Goal: Transaction & Acquisition: Purchase product/service

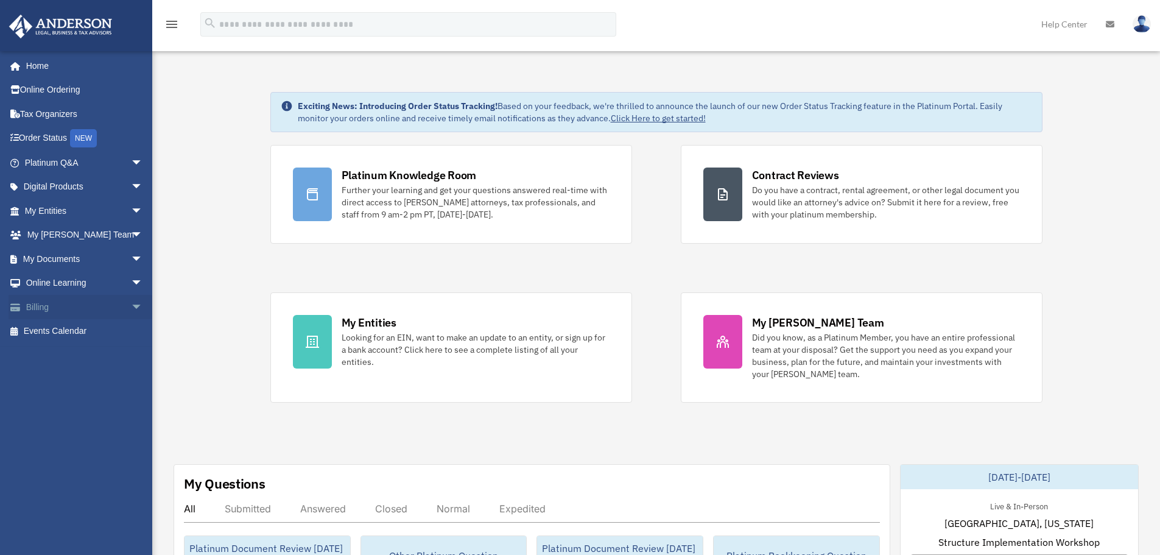
click at [132, 306] on span "arrow_drop_down" at bounding box center [143, 307] width 24 height 25
click at [71, 330] on link "$ Open Invoices" at bounding box center [89, 331] width 144 height 25
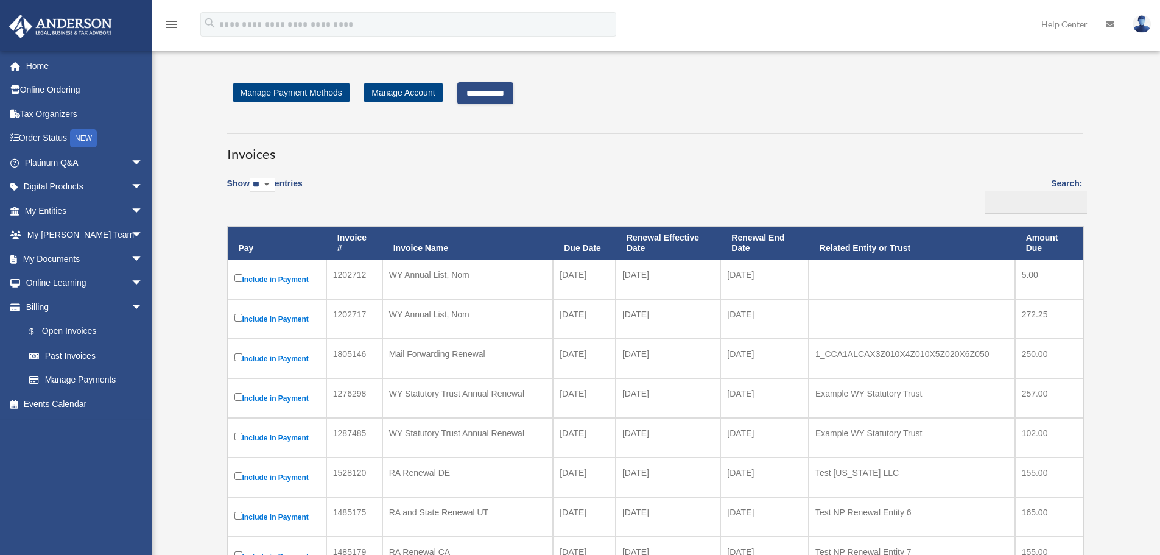
click at [501, 85] on input "**********" at bounding box center [485, 93] width 56 height 22
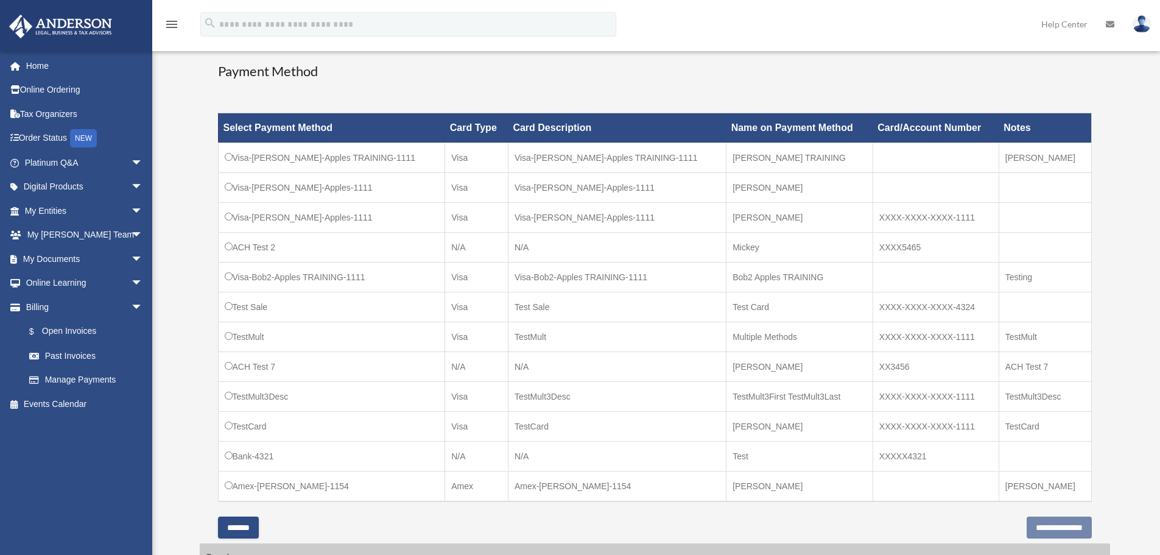
scroll to position [365, 0]
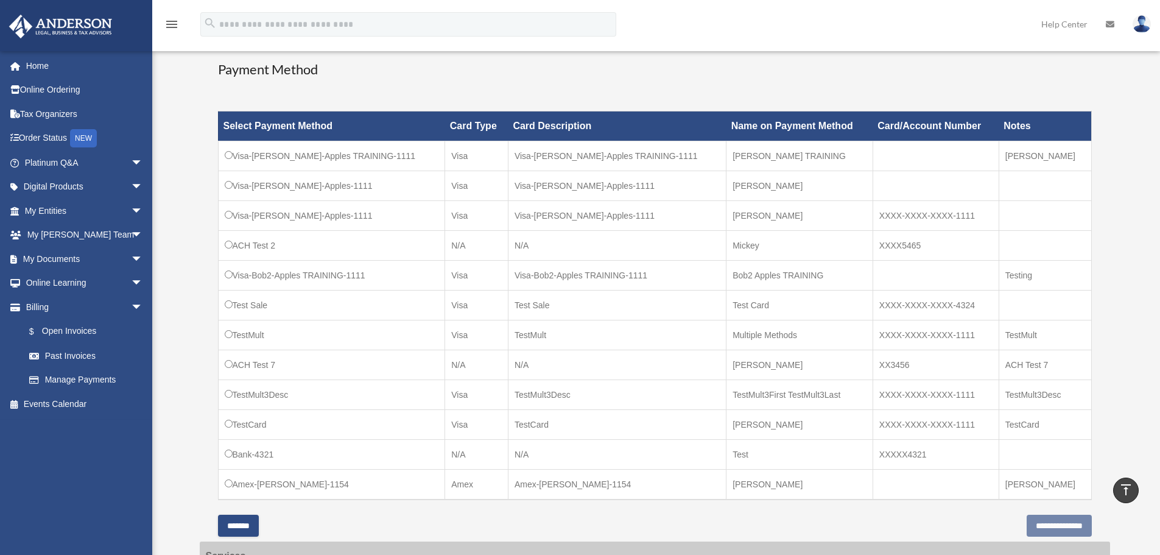
click at [228, 209] on td "Visa-Bob-Apples-1111" at bounding box center [331, 216] width 227 height 30
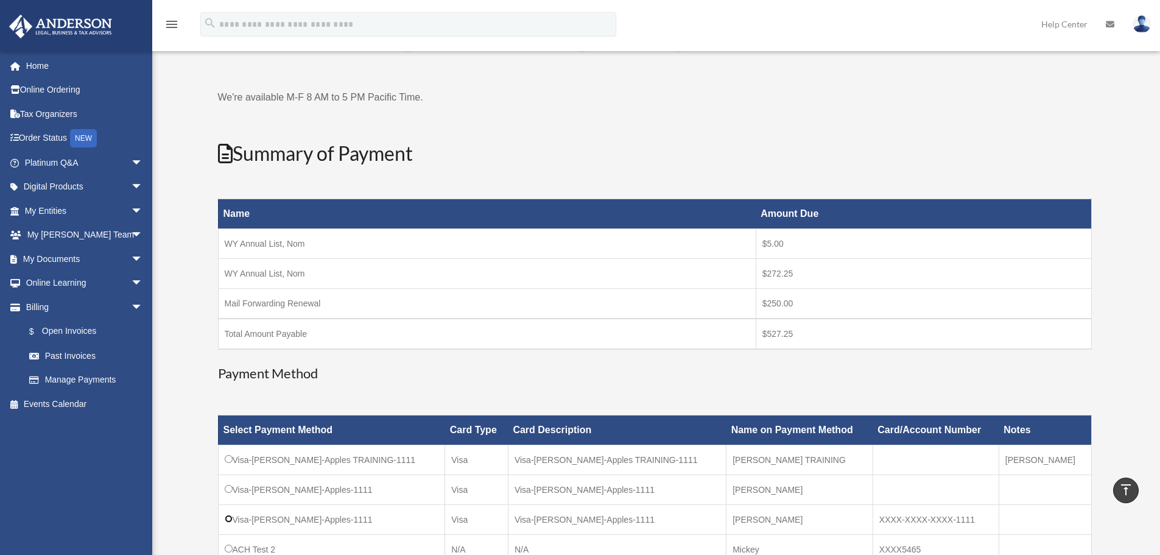
scroll to position [61, 0]
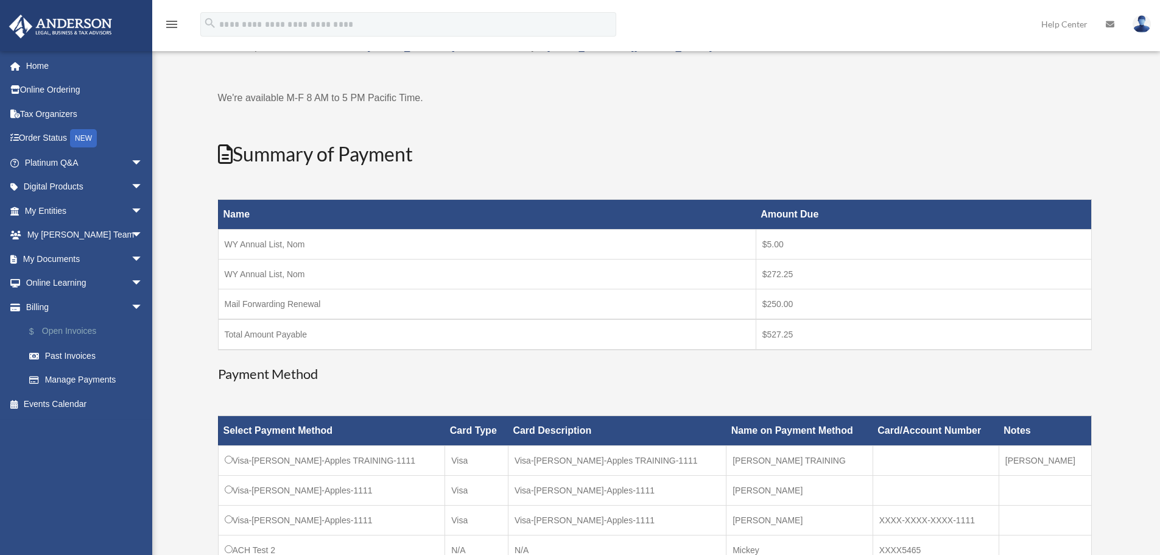
click at [78, 335] on link "$ Open Invoices" at bounding box center [89, 331] width 144 height 25
